Goal: Find contact information: Find contact information

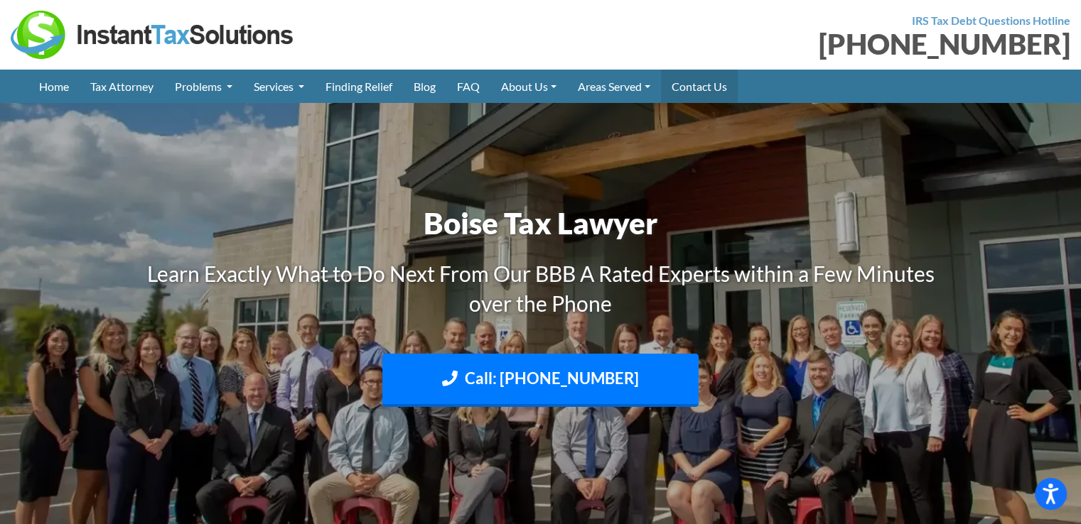
click at [705, 87] on link "Contact Us" at bounding box center [699, 86] width 77 height 33
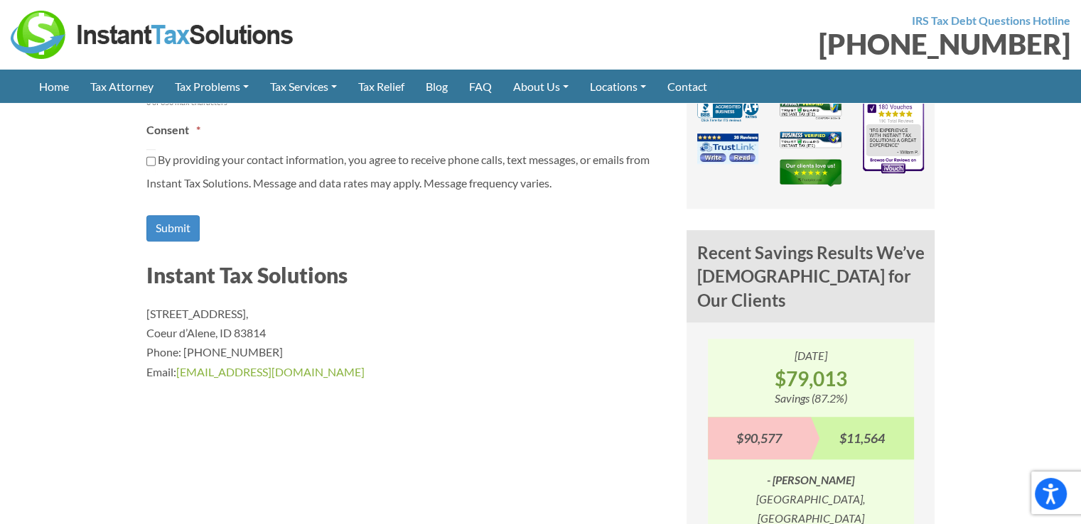
scroll to position [1182, 0]
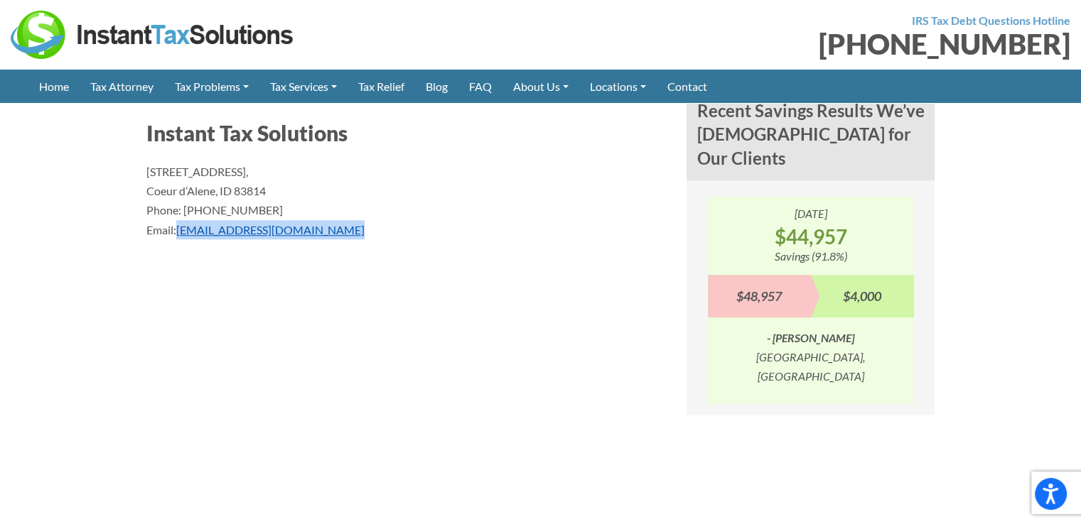
drag, startPoint x: 338, startPoint y: 227, endPoint x: 179, endPoint y: 225, distance: 159.2
click at [179, 225] on p "1110 W Park Pl STE 208, Coeur d’Alene, ID 83814 Phone: (888) 946-2999 Email: in…" at bounding box center [405, 200] width 519 height 77
copy link "info@instanttaxsolutions.com"
